Goal: Book appointment/travel/reservation

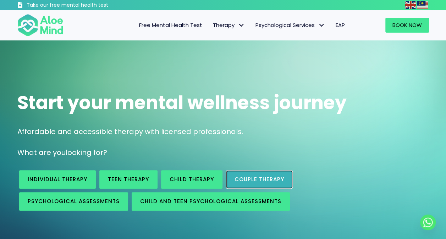
click at [246, 178] on span "Couple therapy" at bounding box center [260, 179] width 50 height 7
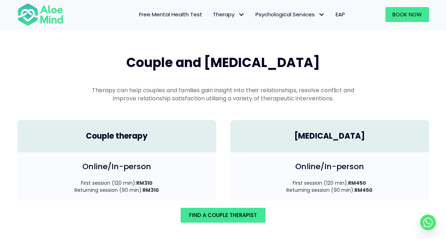
scroll to position [981, 0]
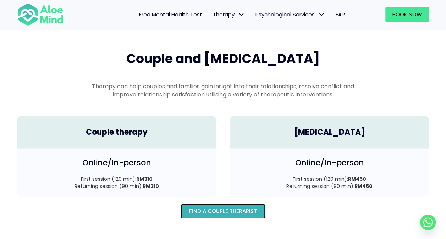
click at [194, 208] on span "Find A Couple Therapist" at bounding box center [223, 211] width 68 height 7
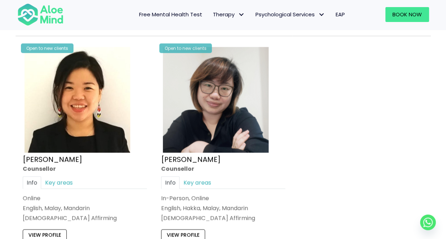
scroll to position [710, 0]
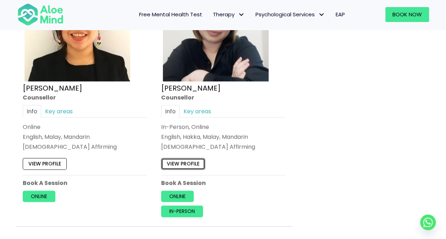
click at [185, 165] on link "View profile" at bounding box center [183, 163] width 44 height 11
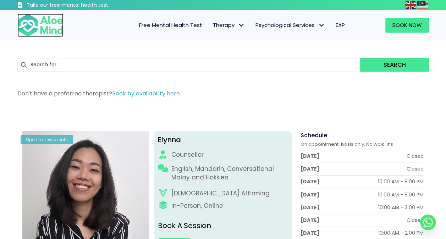
click at [59, 28] on img at bounding box center [40, 24] width 46 height 23
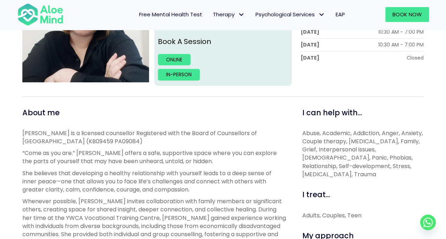
scroll to position [177, 0]
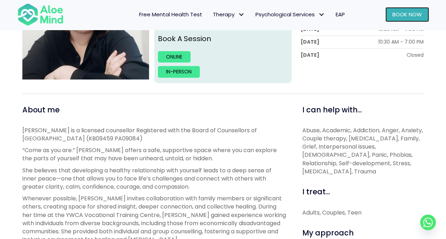
click at [407, 12] on span "Book Now" at bounding box center [407, 14] width 29 height 7
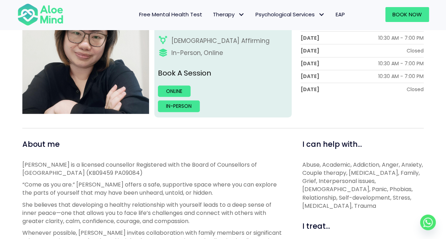
scroll to position [106, 0]
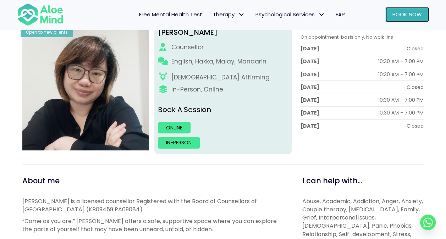
click at [395, 11] on span "Book Now" at bounding box center [407, 14] width 29 height 7
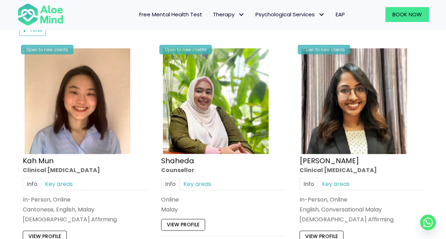
scroll to position [106, 0]
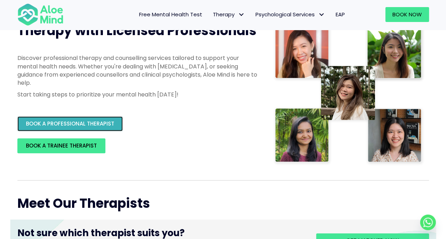
click at [109, 125] on span "BOOK A PROFESSIONAL THERAPIST" at bounding box center [70, 123] width 88 height 7
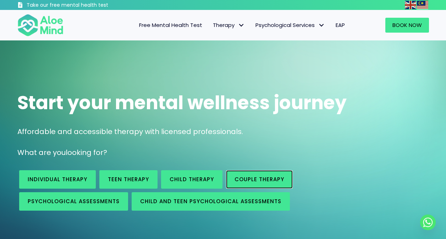
click at [282, 185] on link "Couple therapy" at bounding box center [259, 179] width 67 height 18
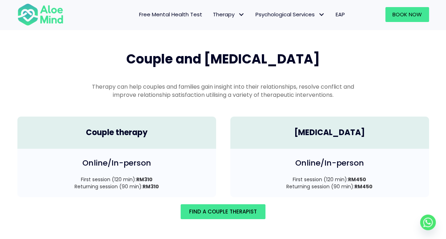
scroll to position [981, 0]
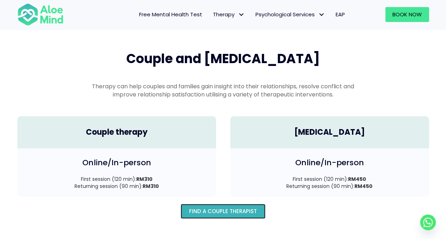
click at [229, 208] on span "Find A Couple Therapist" at bounding box center [223, 211] width 68 height 7
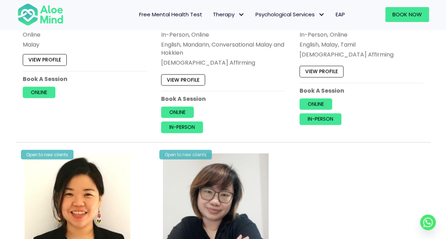
scroll to position [674, 0]
